Goal: Check status: Check status

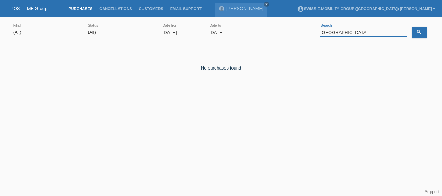
paste input "192019"
type input "1"
click at [329, 28] on div "error Search" at bounding box center [363, 33] width 87 height 24
click at [329, 31] on input at bounding box center [363, 32] width 87 height 9
type input "h"
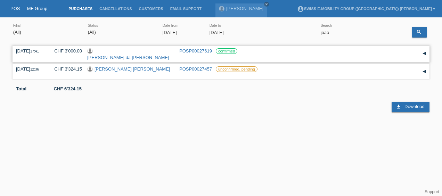
drag, startPoint x: 13, startPoint y: 47, endPoint x: 244, endPoint y: 50, distance: 231.1
click at [244, 50] on div "16.09.2025 17:41 CHF 3'000.00 Fernandes da Costa Joao Paulo POSP00027619 confir…" at bounding box center [221, 54] width 417 height 16
copy div "16.09.2025 17:41 CHF 3'000.00 Fernandes da Costa Joao Paulo POSP00027619 confir…"
click at [345, 34] on input "joao" at bounding box center [363, 32] width 87 height 9
type input "j"
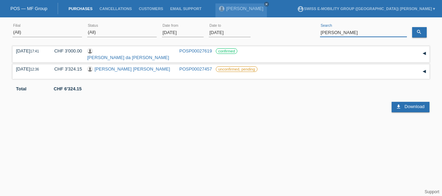
type input "[PERSON_NAME]"
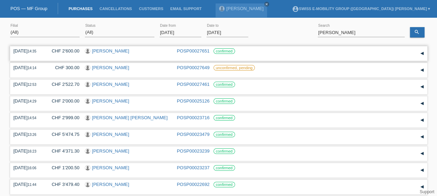
drag, startPoint x: 14, startPoint y: 50, endPoint x: 239, endPoint y: 49, distance: 224.8
click at [239, 49] on div "17.09.2025 14:35 CHF 2'600.00 Maria De Stefano POSP00027651 confirmed" at bounding box center [219, 53] width 410 height 10
copy div "17.09.2025 14:35 CHF 2'600.00 Maria De Stefano POSP00027651 confirmed"
click at [84, 7] on link "Purchases" at bounding box center [80, 9] width 31 height 4
